Goal: Find specific page/section: Find specific page/section

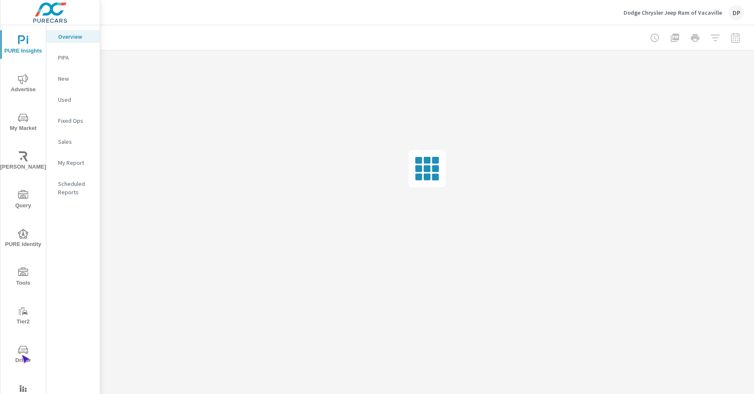
click at [21, 355] on span "Driver" at bounding box center [23, 355] width 40 height 21
